Goal: Check status: Check status

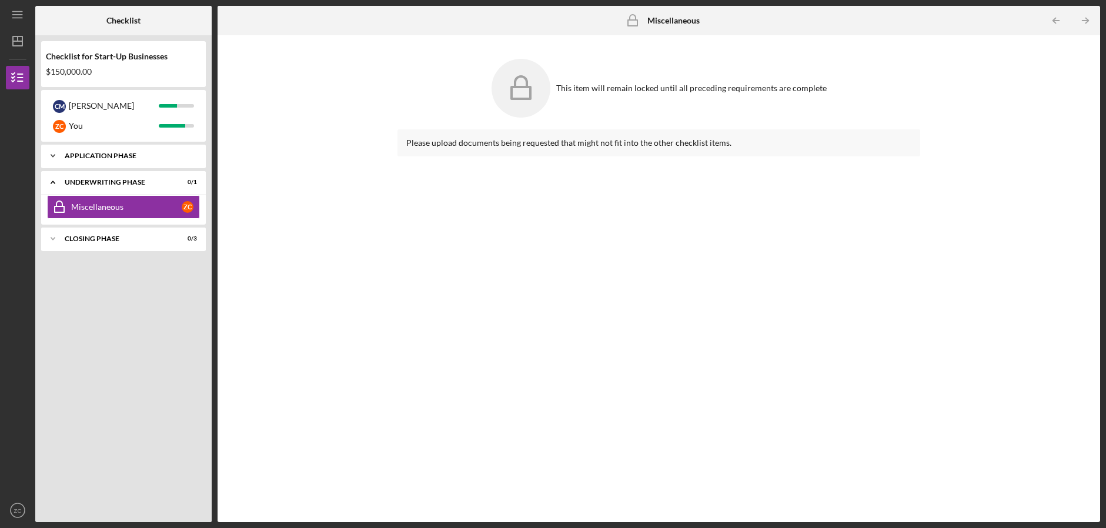
click at [158, 163] on div "Icon/Expander Application Phase 12 / 12" at bounding box center [123, 156] width 165 height 24
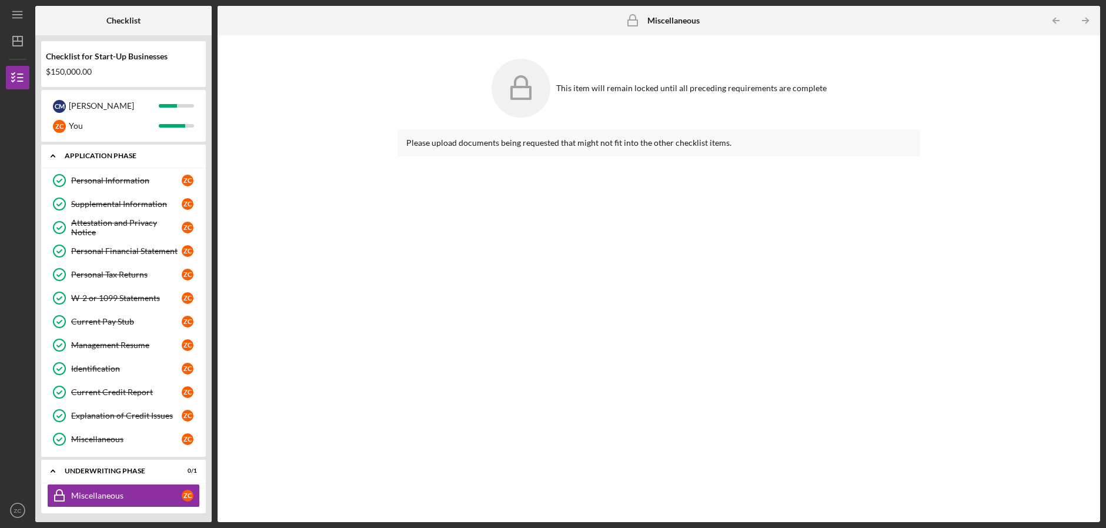
click at [158, 163] on div "Icon/Expander Application Phase 12 / 12" at bounding box center [123, 156] width 165 height 24
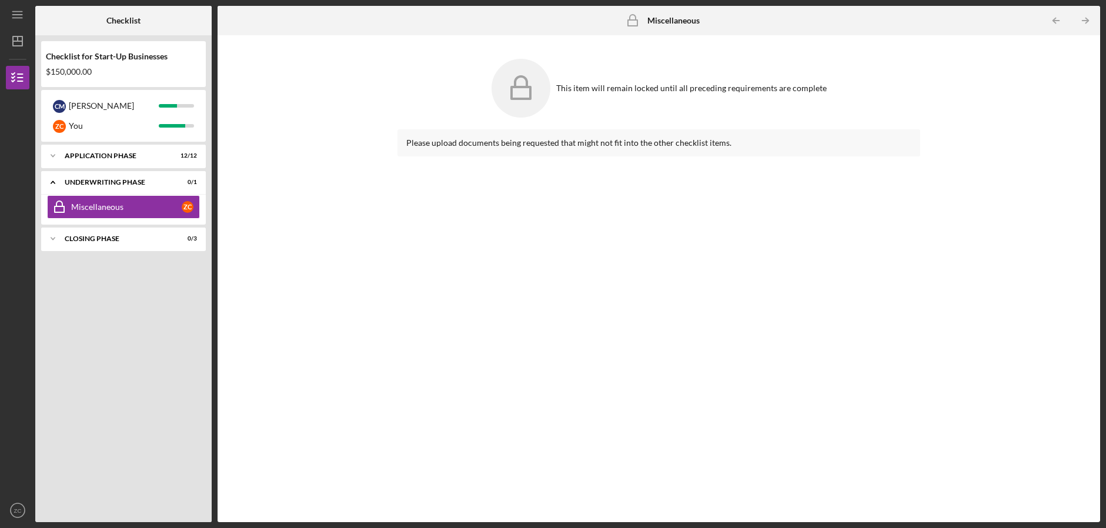
click at [330, 135] on div "This item will remain locked until all preceding requirements are complete Plea…" at bounding box center [658, 278] width 870 height 475
